Goal: Task Accomplishment & Management: Use online tool/utility

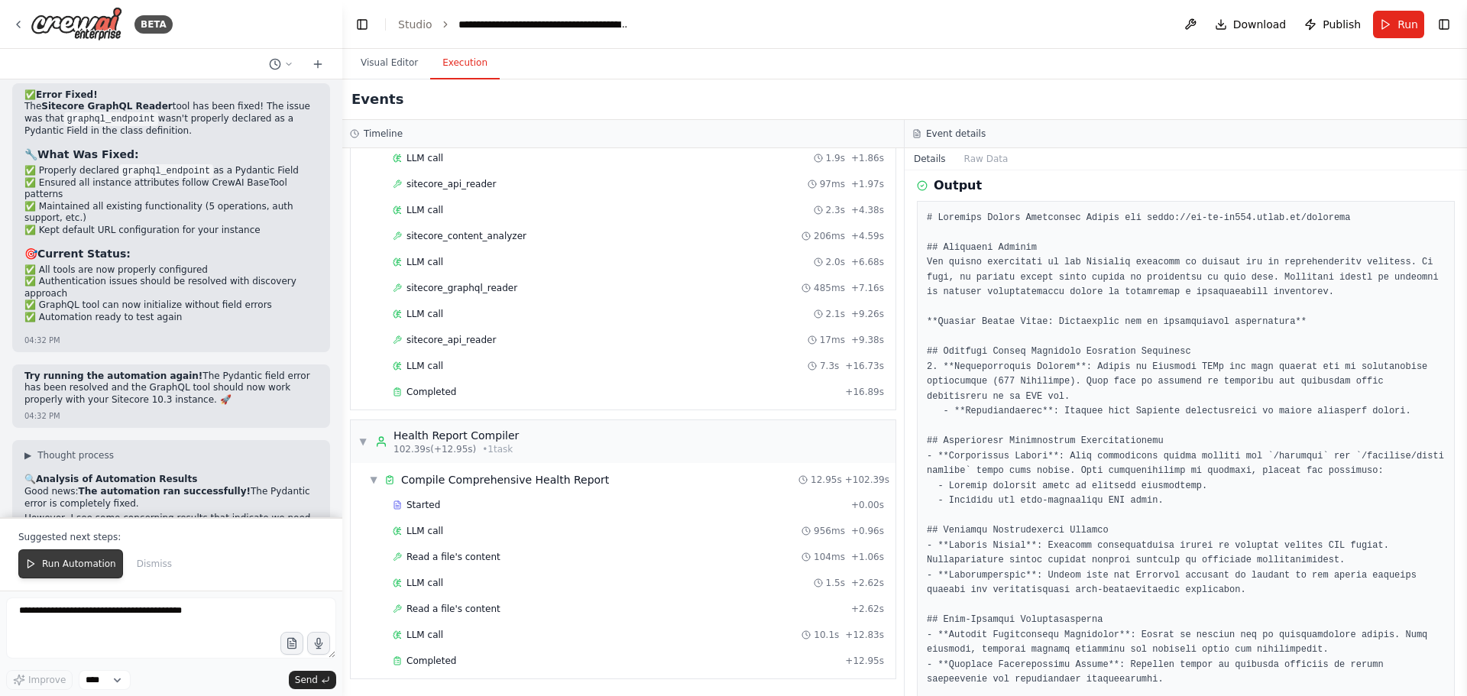
click at [91, 564] on span "Run Automation" at bounding box center [79, 564] width 74 height 12
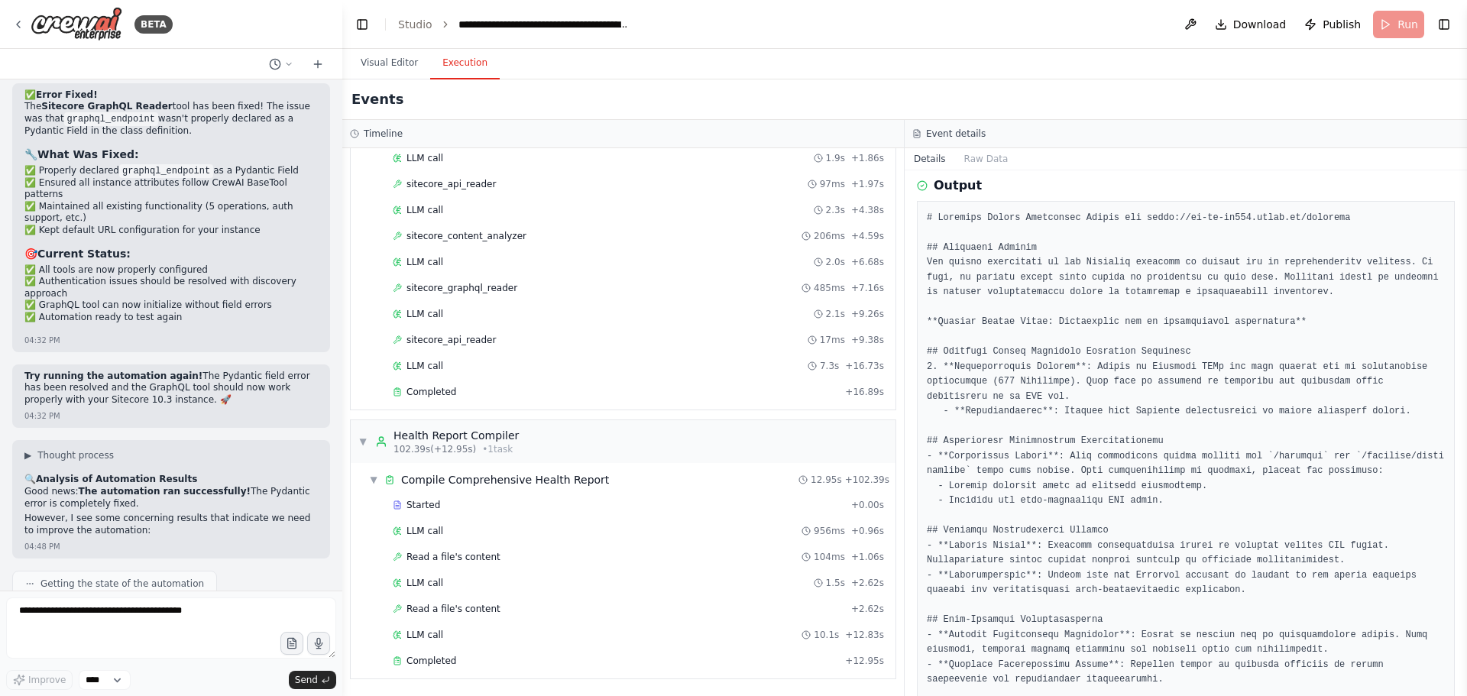
scroll to position [14394, 0]
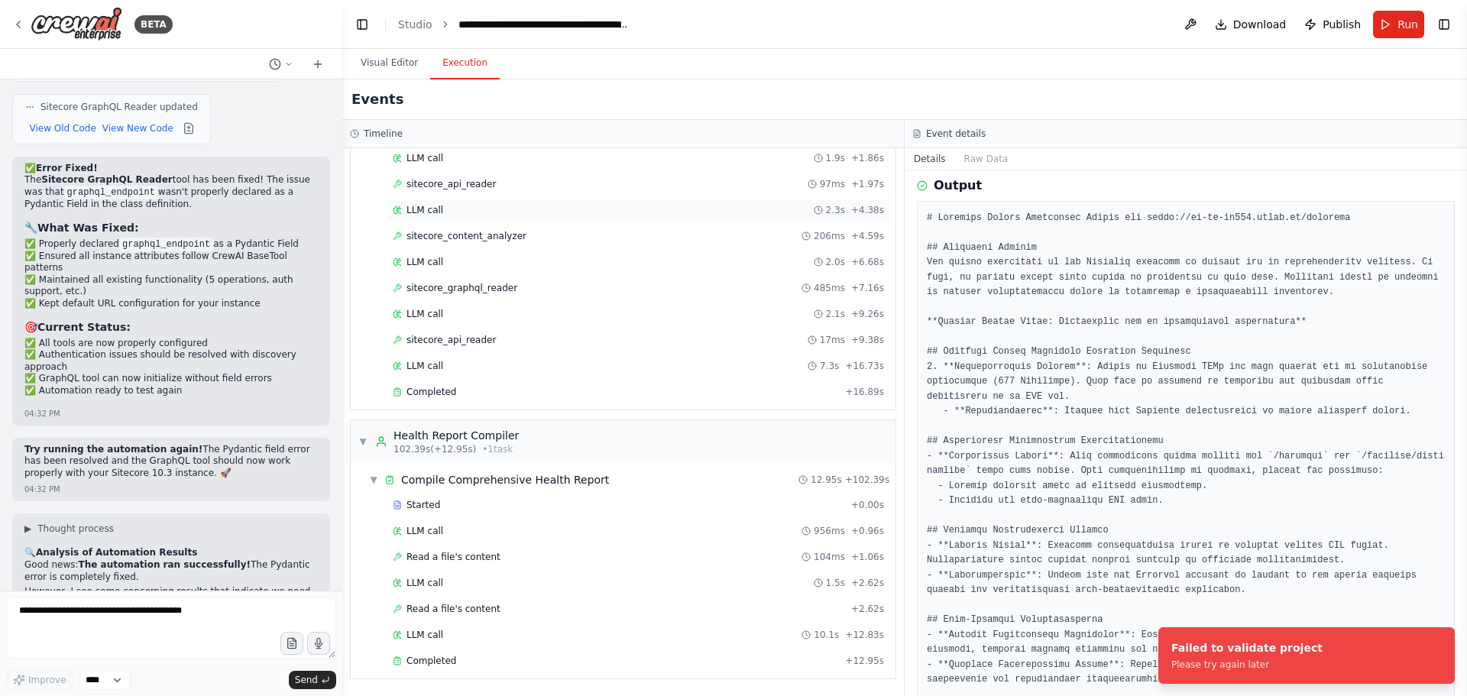
click at [498, 199] on div "LLM call 2.3s + 4.38s" at bounding box center [638, 210] width 502 height 23
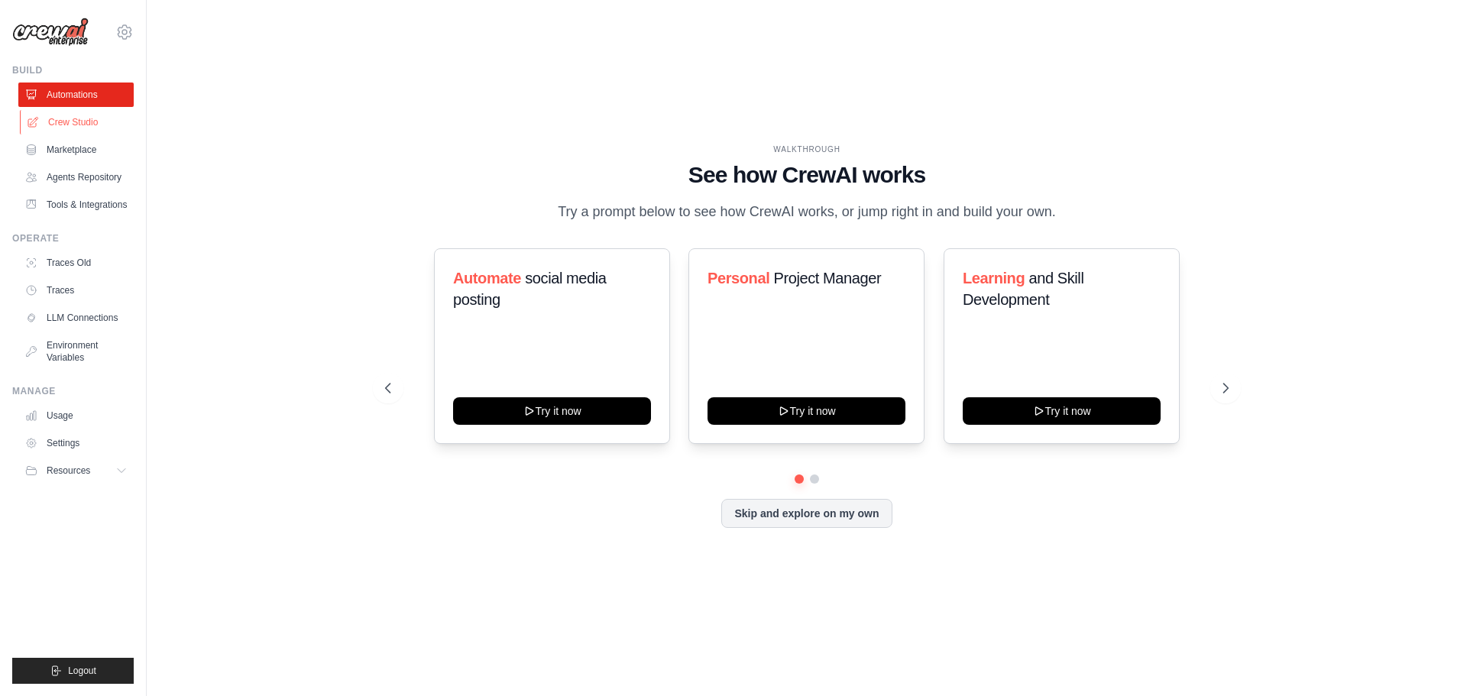
click at [75, 128] on link "Crew Studio" at bounding box center [77, 122] width 115 height 24
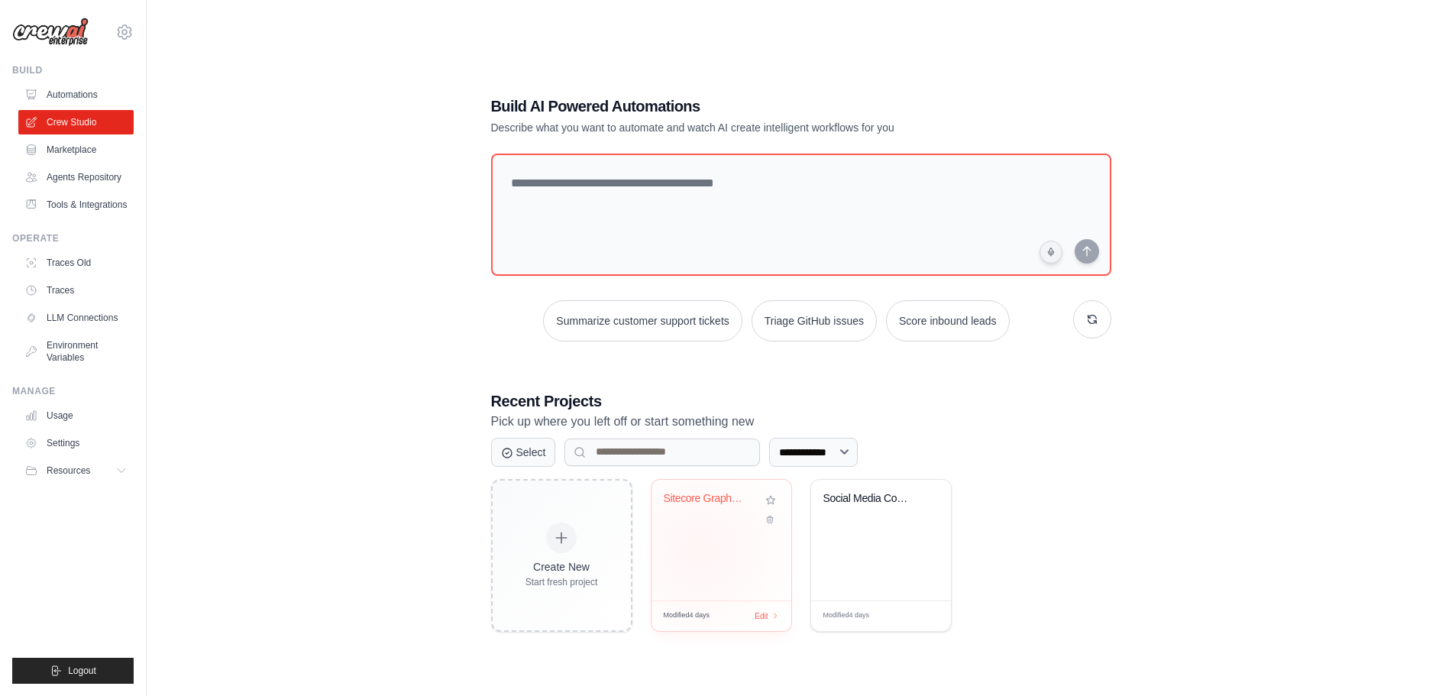
click at [700, 550] on div "Sitecore GraphQL Health Assessment ..." at bounding box center [722, 540] width 140 height 121
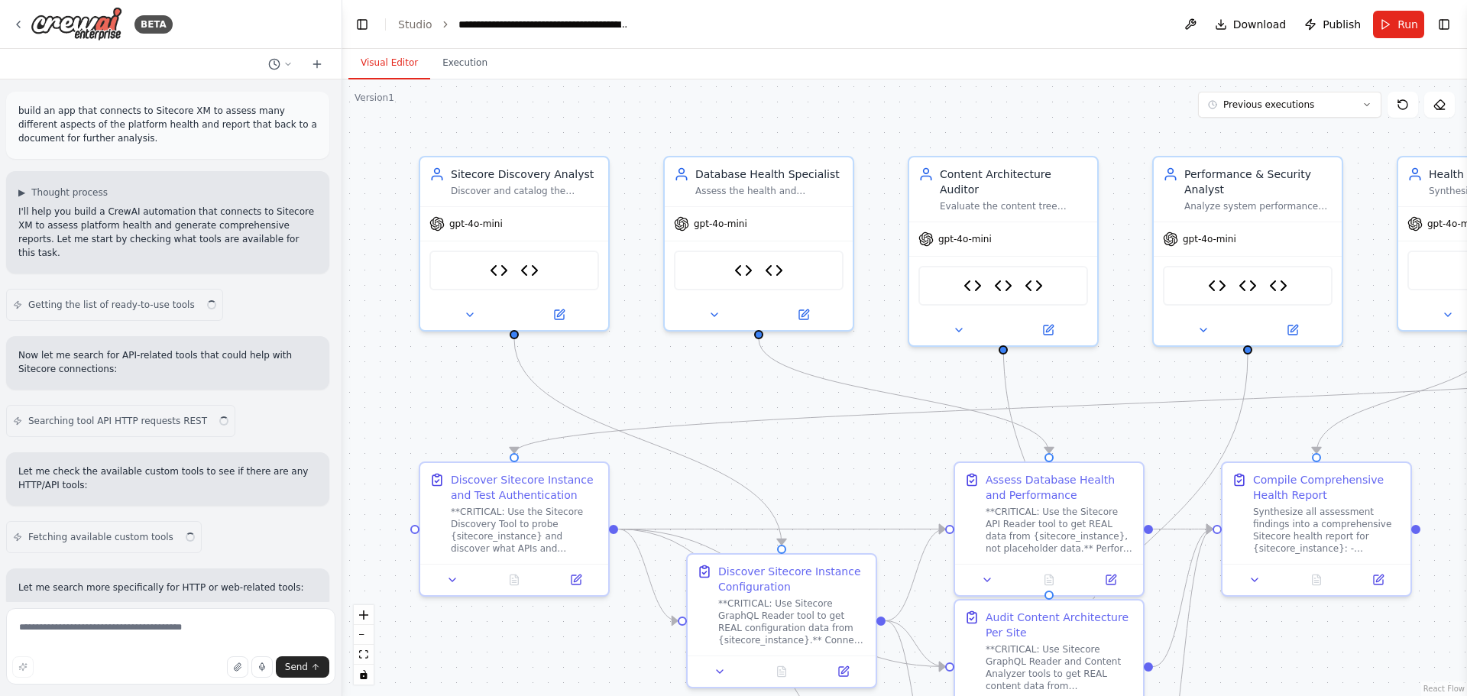
scroll to position [16510, 0]
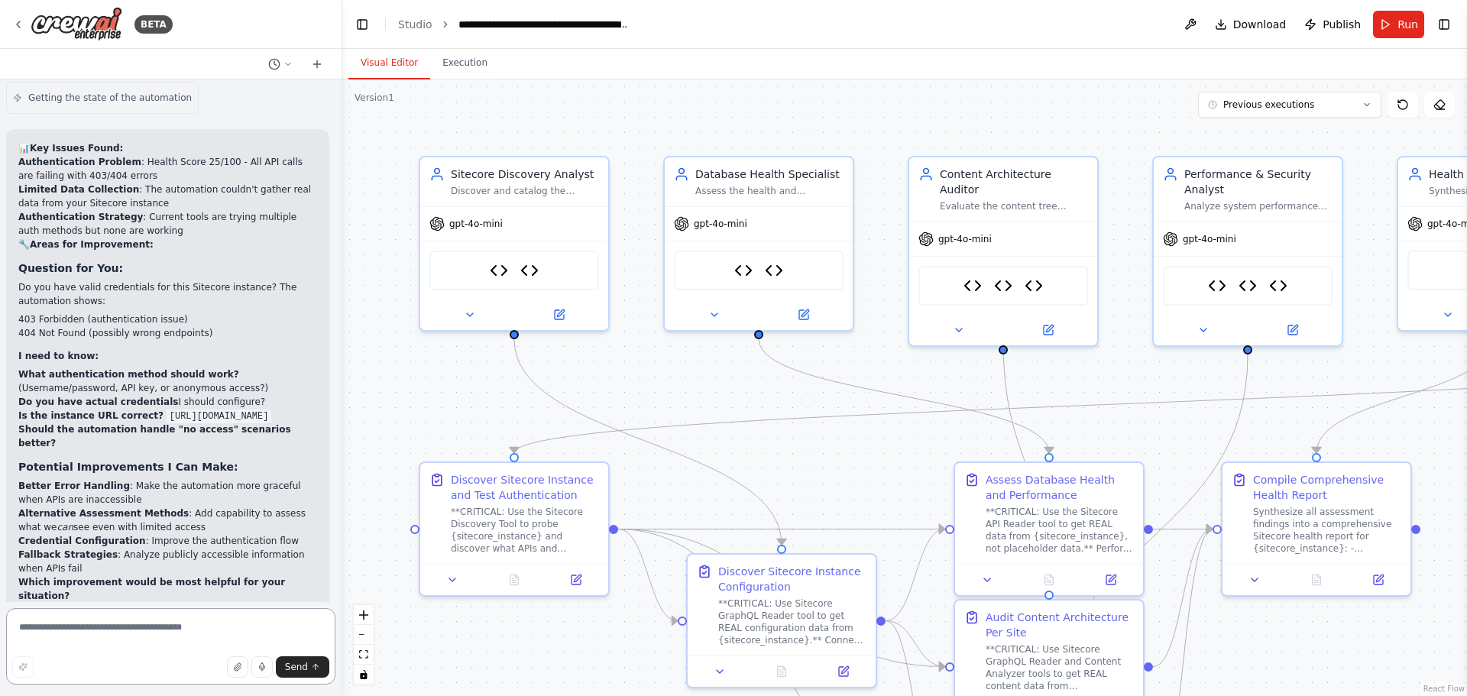
click at [157, 642] on textarea at bounding box center [170, 646] width 329 height 76
type textarea "**********"
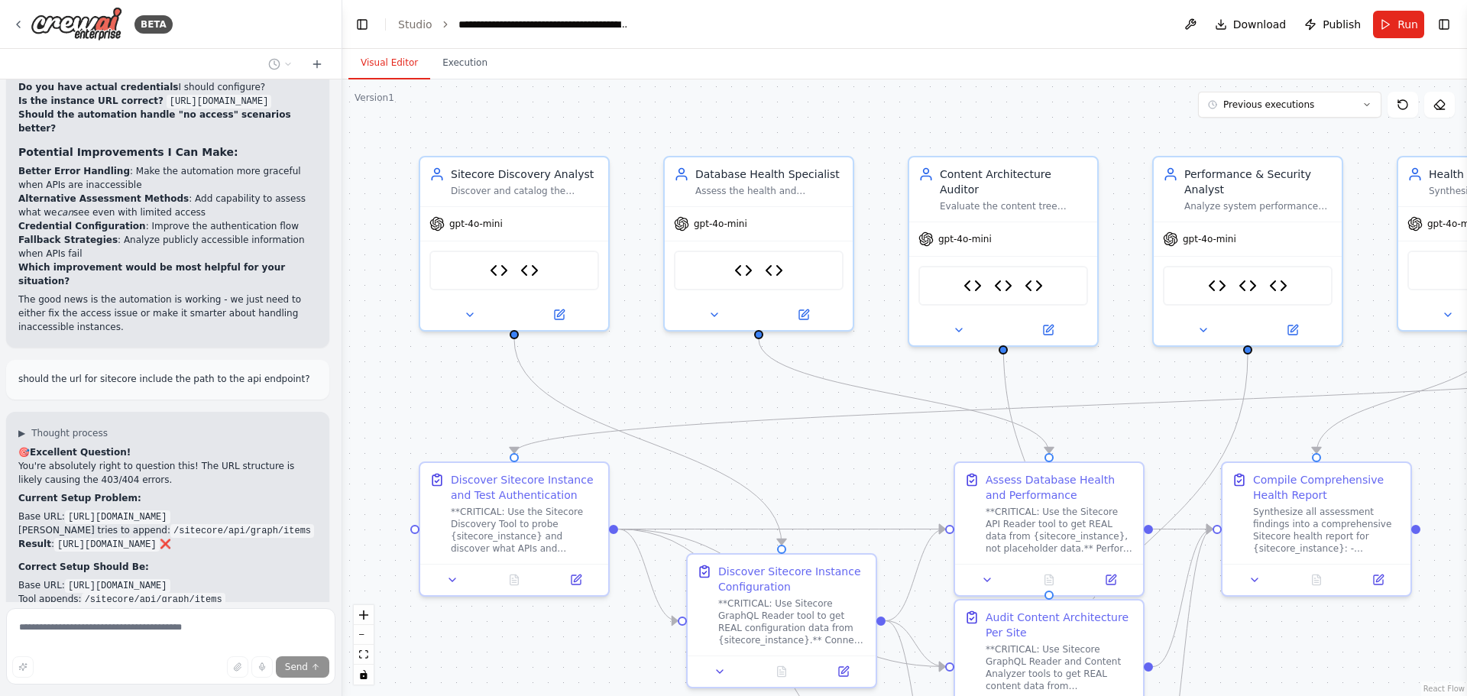
scroll to position [16875, 0]
